Goal: Complete application form: Complete application form

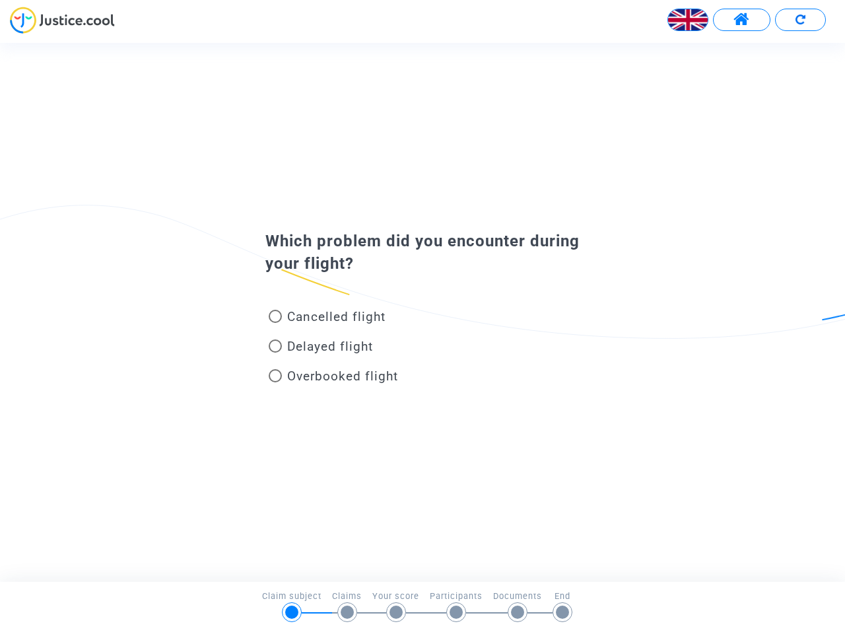
click at [688, 20] on img at bounding box center [688, 20] width 40 height 40
click at [741, 20] on span at bounding box center [742, 19] width 17 height 17
click at [800, 20] on div at bounding box center [422, 25] width 845 height 36
click at [423, 312] on div "Cancelled flight" at bounding box center [401, 319] width 291 height 30
click at [327, 319] on span "Cancelled flight" at bounding box center [336, 316] width 98 height 15
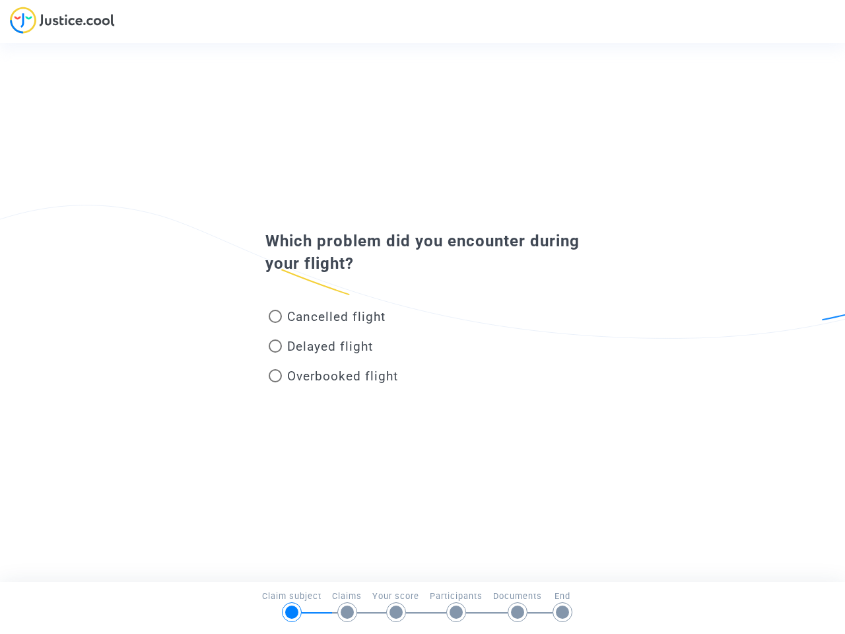
click at [275, 323] on input "Cancelled flight" at bounding box center [275, 323] width 1 height 1
radio input "true"
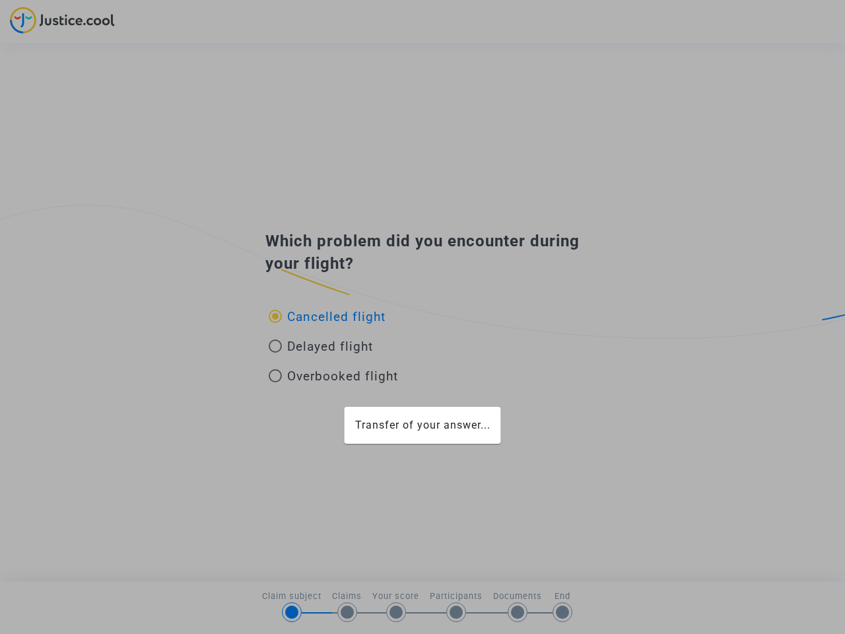
click at [327, 316] on div "Transfer of your answer..." at bounding box center [422, 317] width 845 height 634
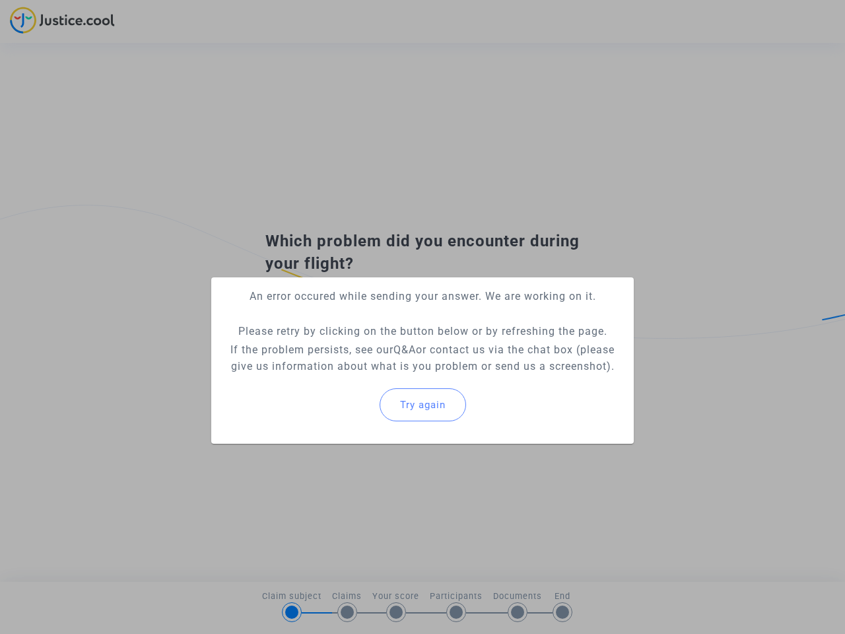
click at [321, 349] on p "If the problem persists, see our Q&A or contact us via the chat box (please giv…" at bounding box center [422, 357] width 401 height 33
click at [321, 346] on p "If the problem persists, see our Q&A or contact us via the chat box (please giv…" at bounding box center [422, 357] width 401 height 33
click at [333, 378] on div "Try again" at bounding box center [422, 404] width 401 height 57
click at [333, 376] on mat-card "An error occured while sending your answer. We are working on it. Please retry …" at bounding box center [422, 360] width 423 height 166
